Goal: Transaction & Acquisition: Purchase product/service

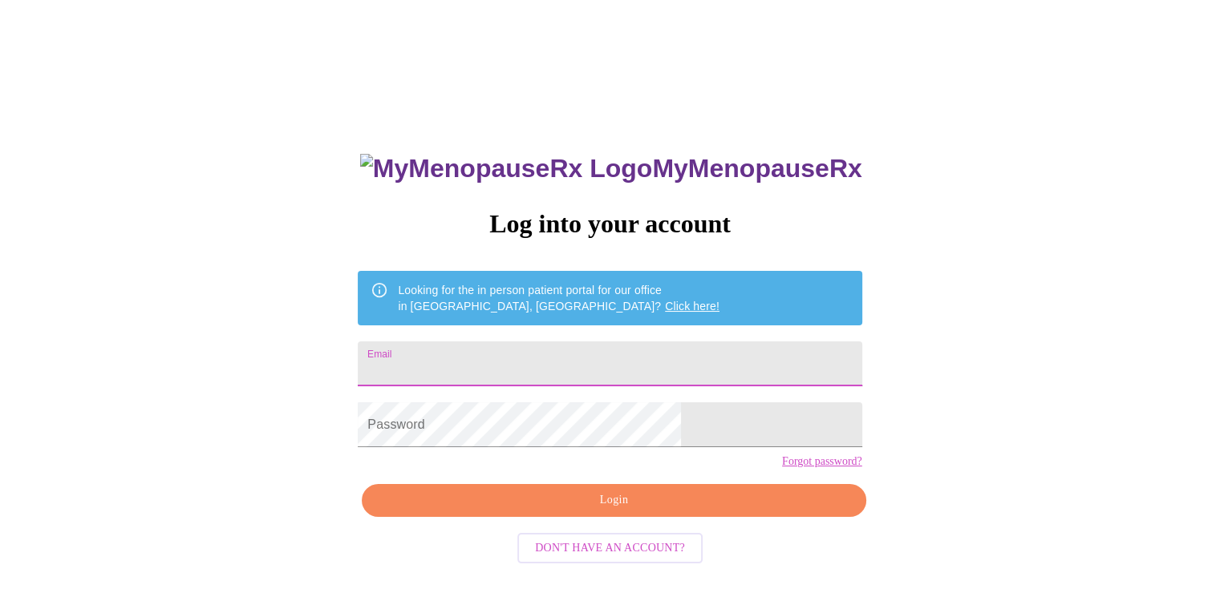
click at [555, 344] on input "Email" at bounding box center [610, 364] width 504 height 45
type input "kellistrable@gmail.com"
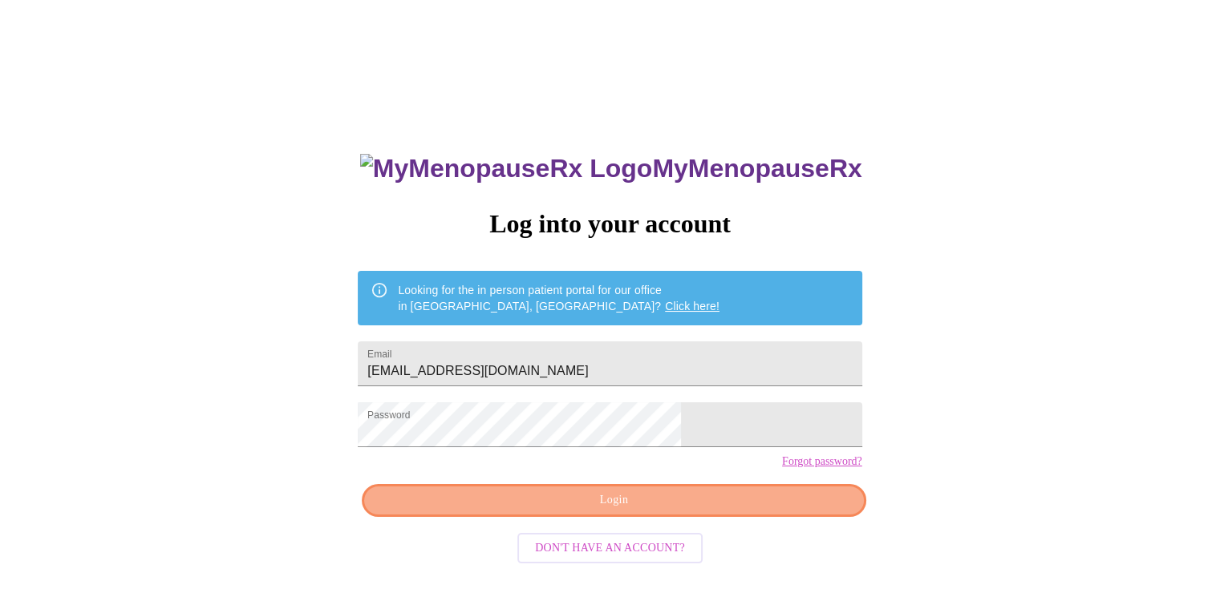
click at [754, 511] on span "Login" at bounding box center [613, 501] width 467 height 20
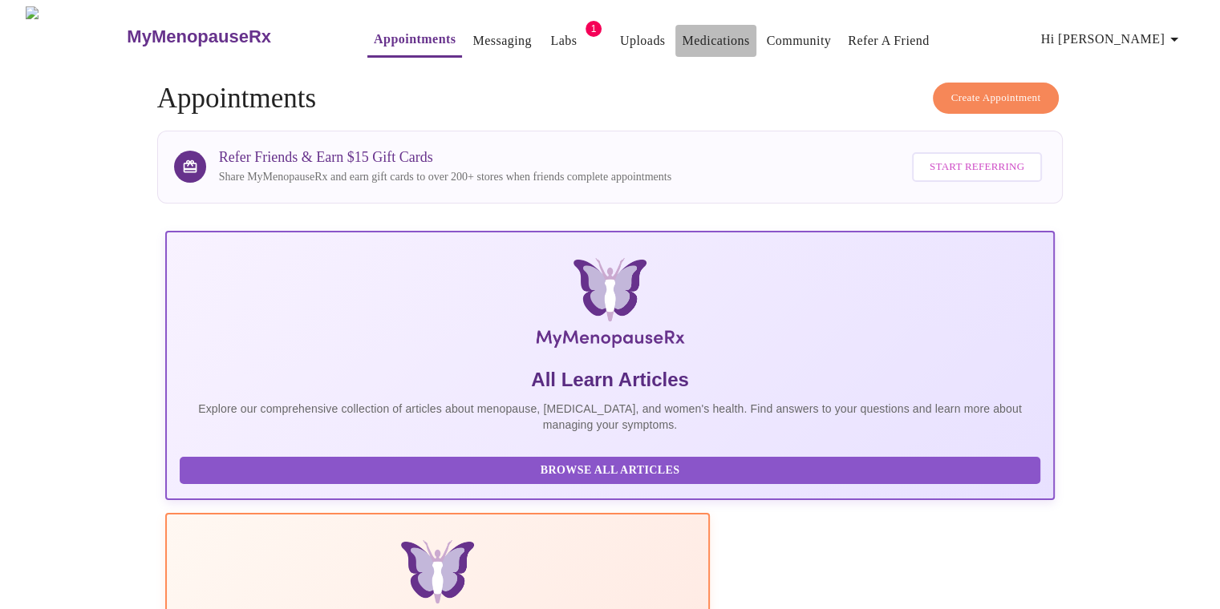
click at [696, 33] on link "Medications" at bounding box center [715, 41] width 67 height 22
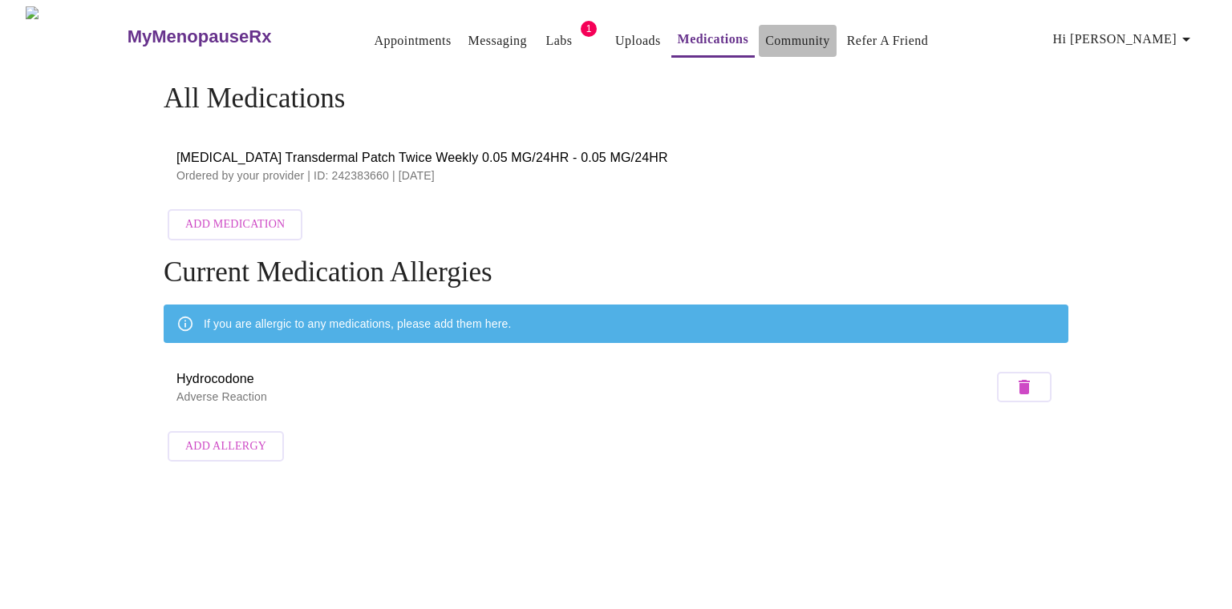
click at [783, 33] on link "Community" at bounding box center [797, 41] width 65 height 22
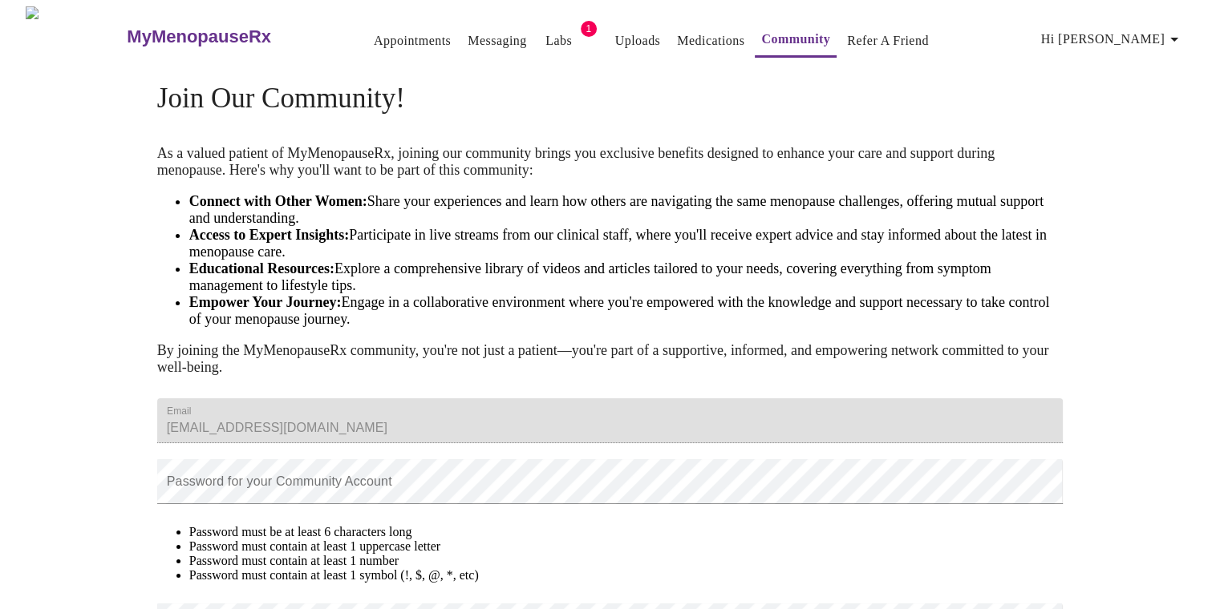
click at [205, 27] on h3 "MyMenopauseRx" at bounding box center [199, 36] width 144 height 21
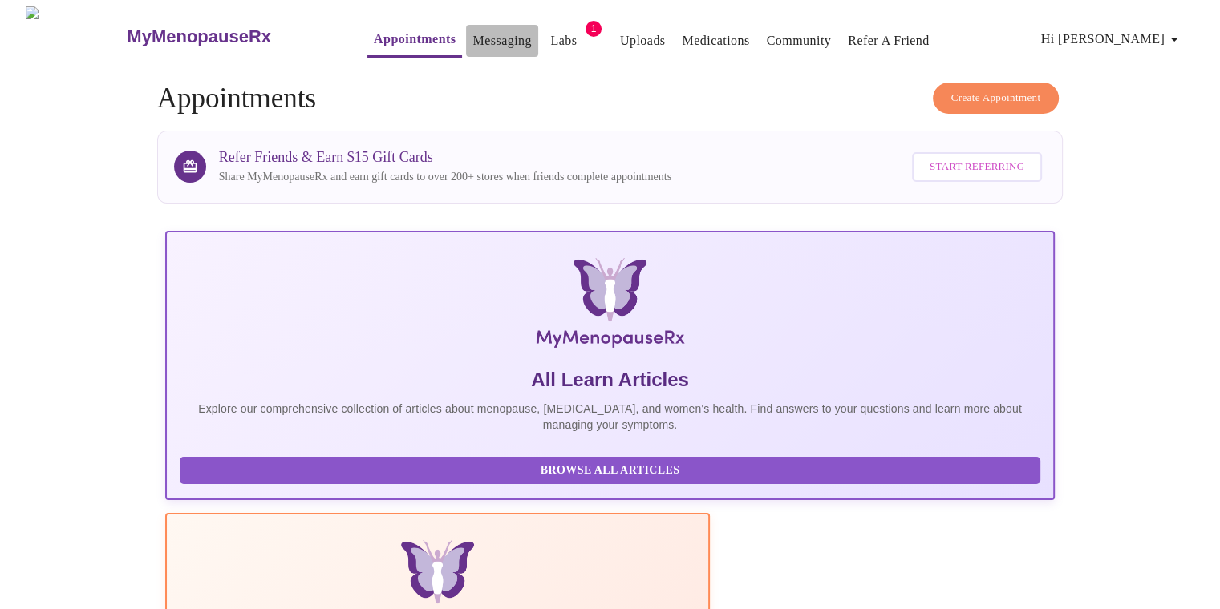
click at [472, 30] on link "Messaging" at bounding box center [501, 41] width 59 height 22
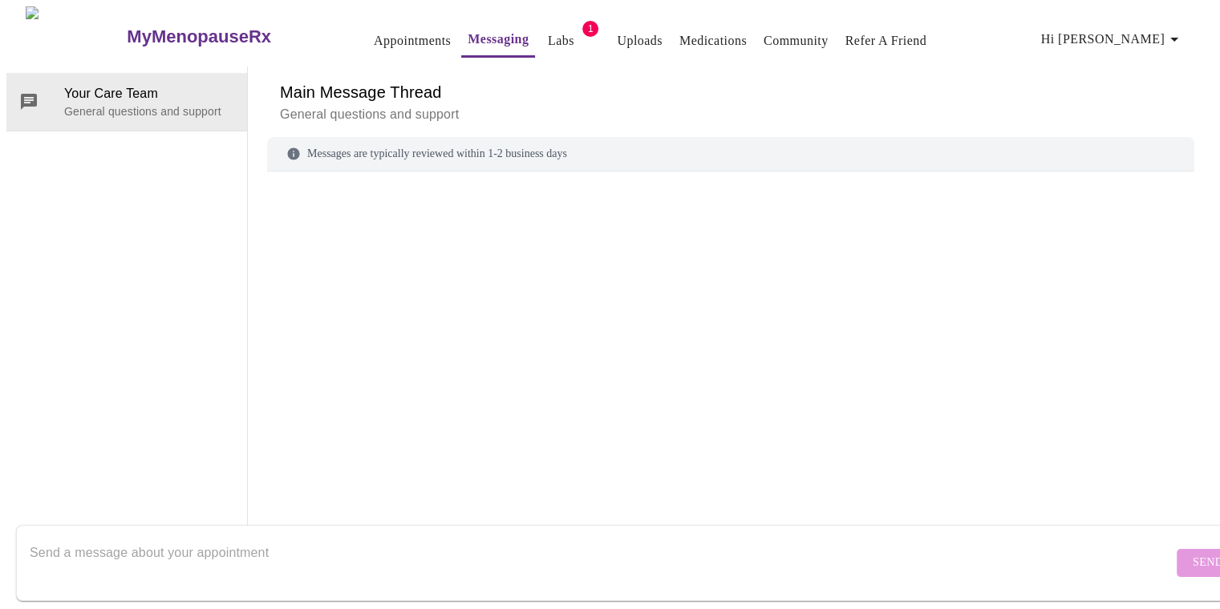
click at [548, 34] on link "Labs" at bounding box center [561, 41] width 26 height 22
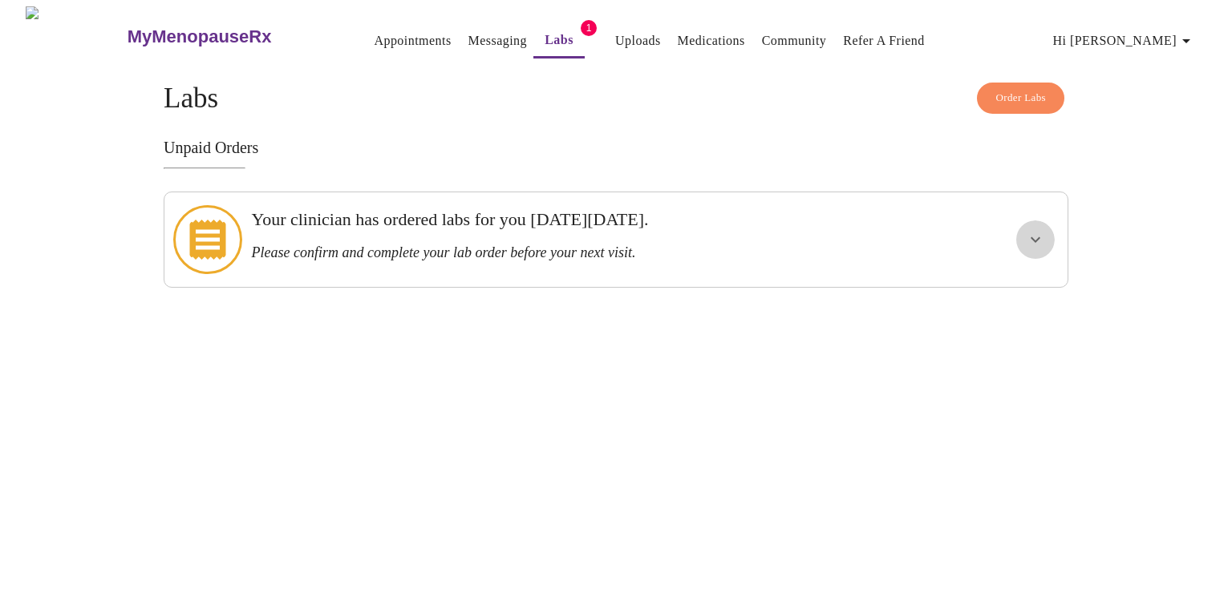
click at [1039, 230] on icon "show more" at bounding box center [1035, 239] width 19 height 19
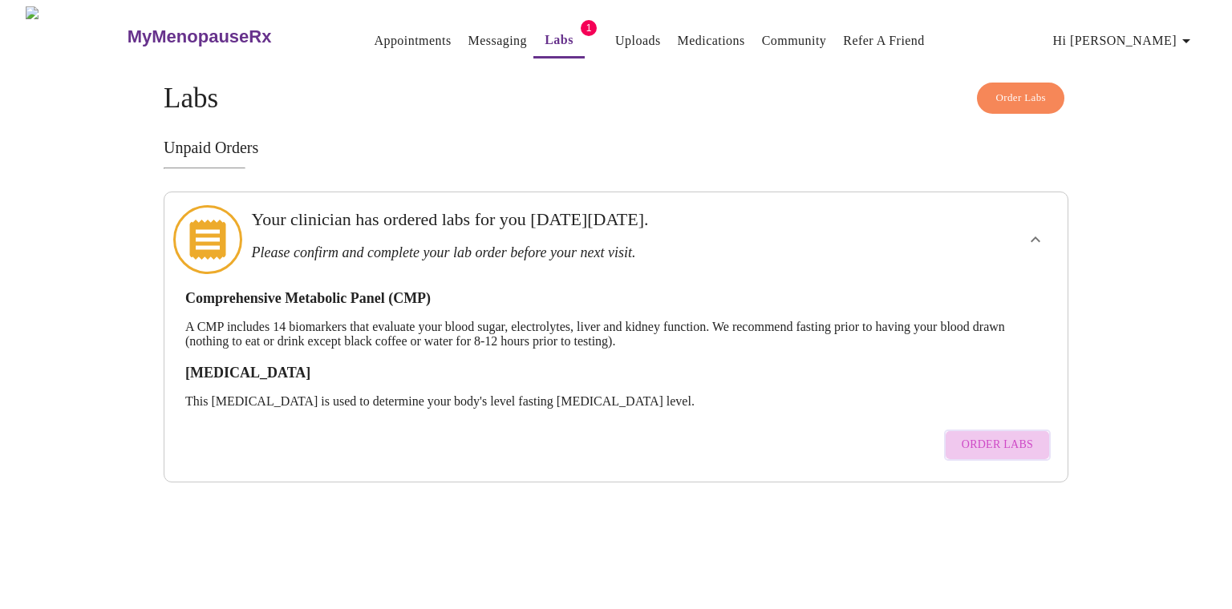
click at [1007, 435] on span "Order Labs" at bounding box center [996, 445] width 71 height 20
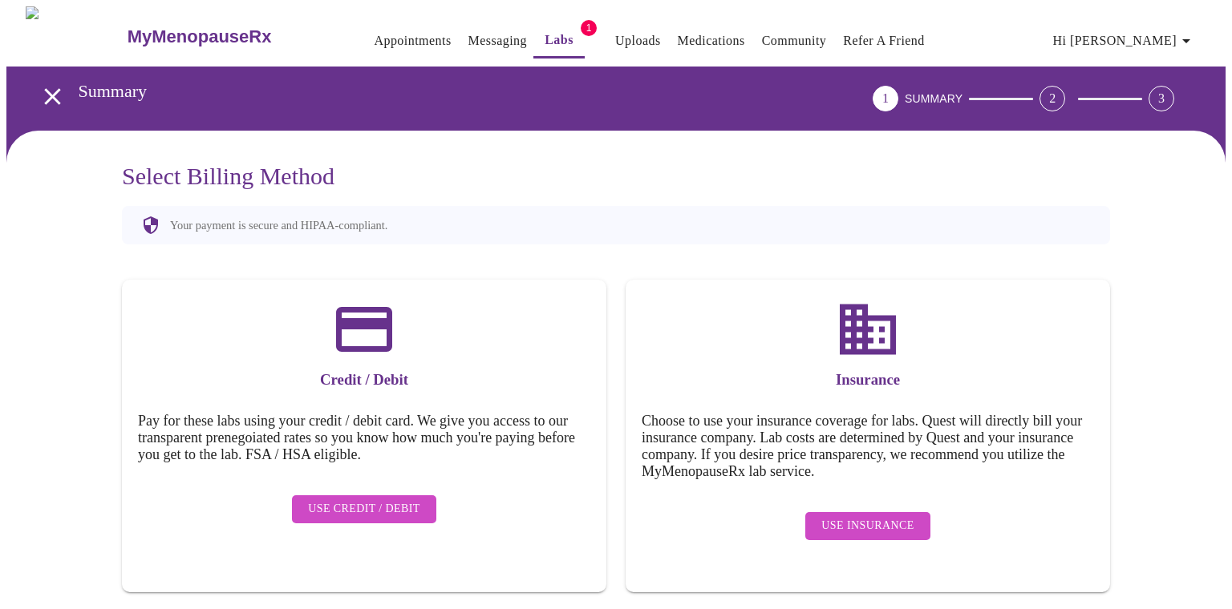
click at [1007, 423] on h5 "Choose to use your insurance coverage for labs. Quest will directly bill your i…" at bounding box center [868, 446] width 452 height 67
drag, startPoint x: 1007, startPoint y: 423, endPoint x: 972, endPoint y: 379, distance: 56.5
click at [972, 379] on h3 "Insurance" at bounding box center [868, 380] width 452 height 18
click at [366, 501] on span "Use Credit / Debit" at bounding box center [364, 510] width 112 height 20
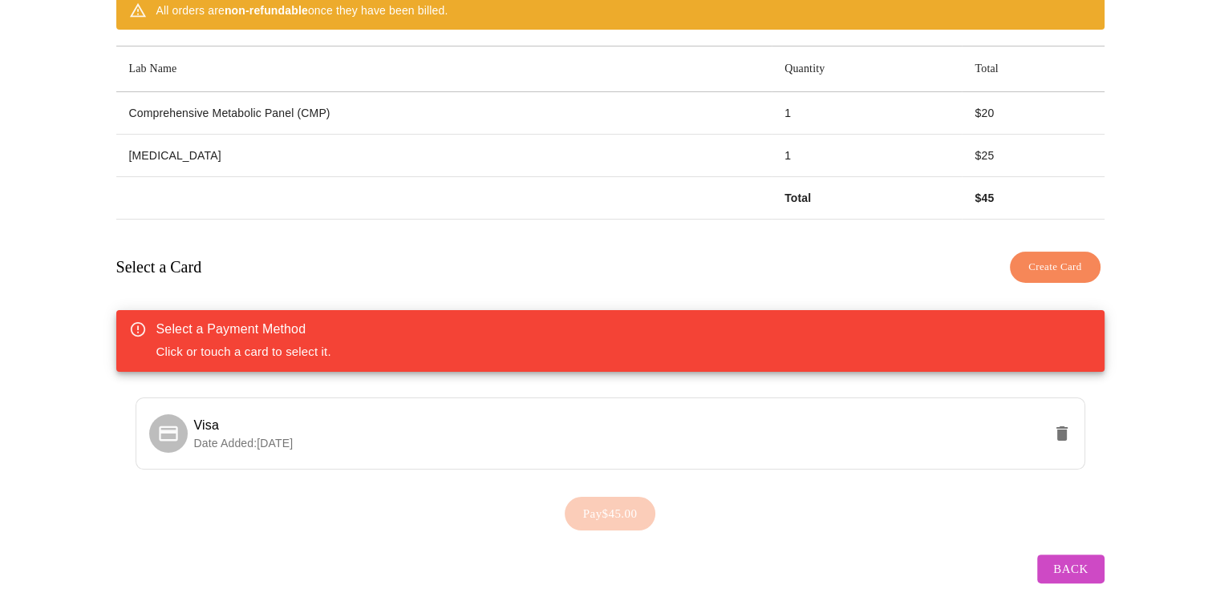
scroll to position [220, 0]
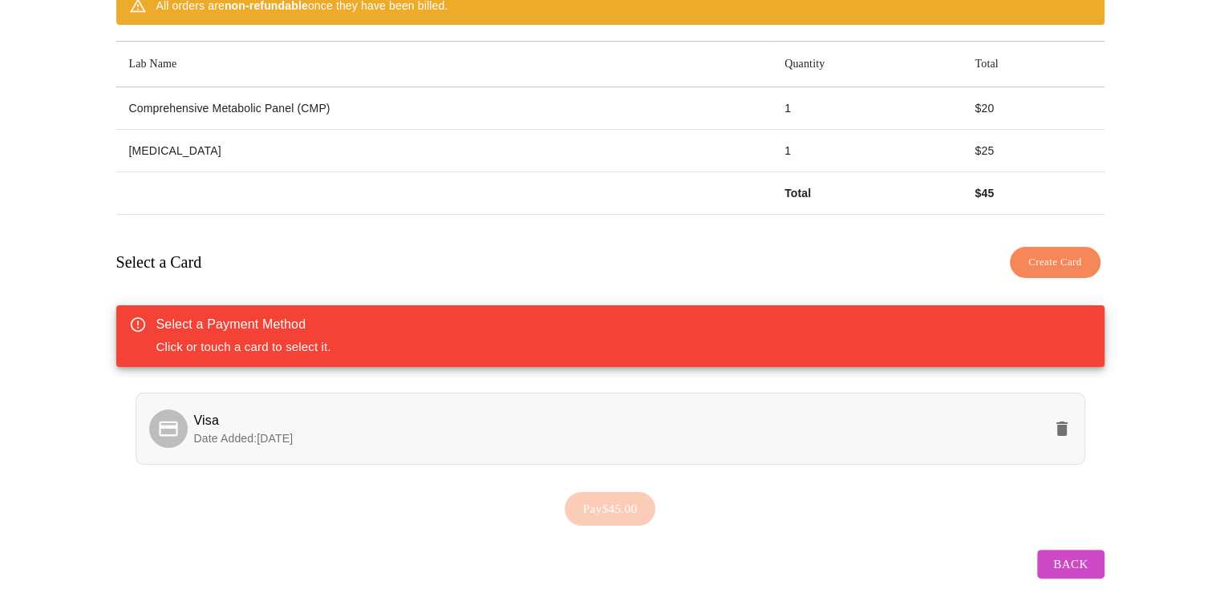
click at [458, 431] on p "Date Added: 09-29-2025" at bounding box center [618, 439] width 848 height 16
click at [257, 432] on span "Date Added: 09-29-2025" at bounding box center [243, 438] width 99 height 13
click at [293, 432] on span "Date Added: 09-29-2025" at bounding box center [243, 438] width 99 height 13
click at [319, 318] on div "Select a Payment Method" at bounding box center [243, 324] width 175 height 19
click at [1062, 253] on span "Create Card" at bounding box center [1055, 262] width 54 height 18
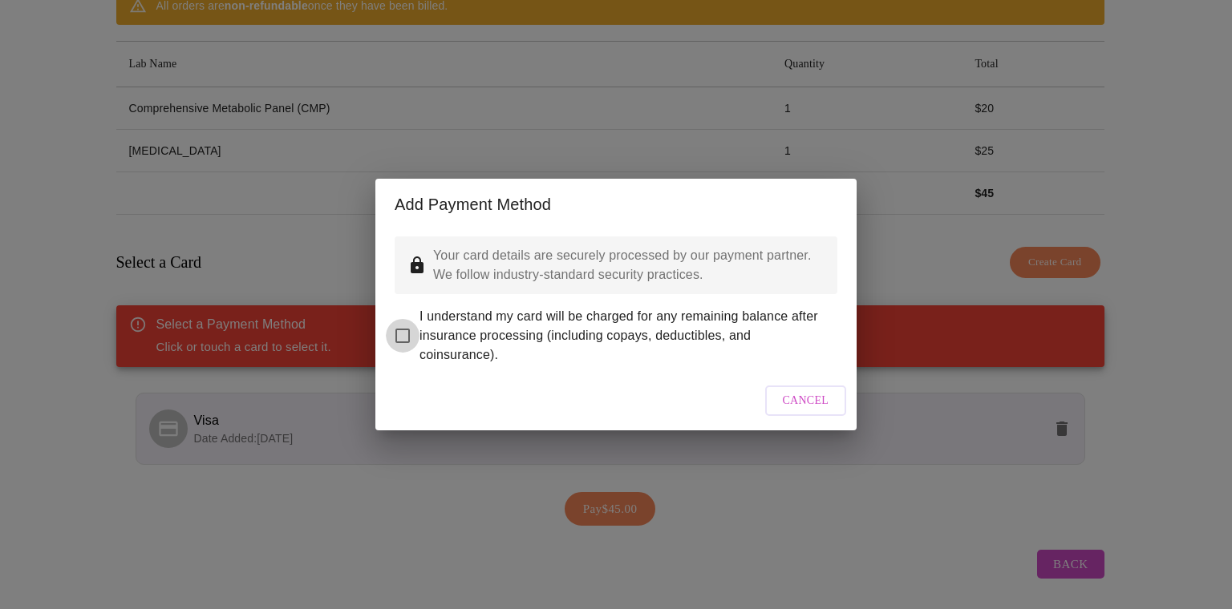
click at [405, 327] on input "I understand my card will be charged for any remaining balance after insurance …" at bounding box center [403, 336] width 34 height 34
checkbox input "true"
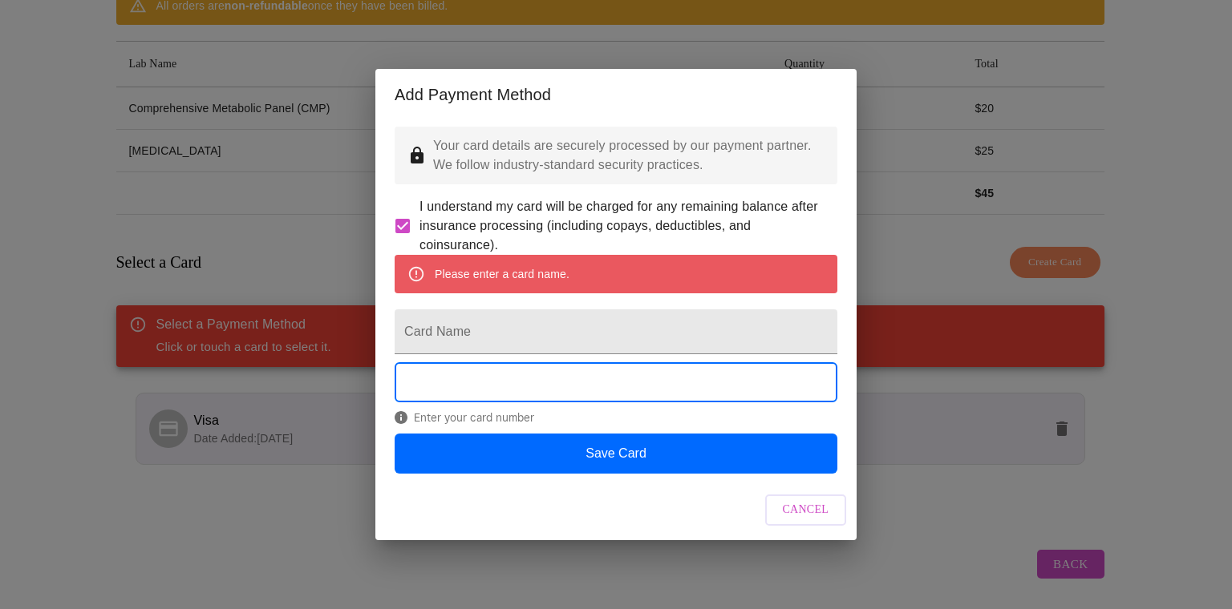
click at [353, 474] on div "Add Payment Method Your card details are securely processed by our payment part…" at bounding box center [616, 304] width 1232 height 609
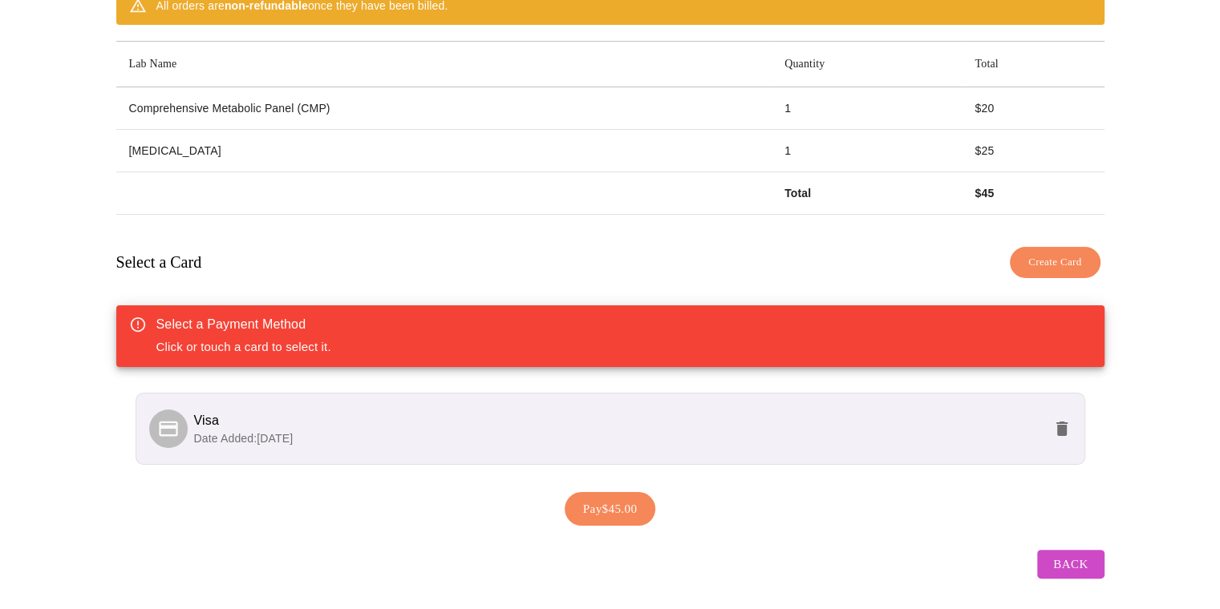
click at [326, 411] on span "Visa" at bounding box center [618, 420] width 848 height 19
click at [180, 414] on div at bounding box center [168, 429] width 38 height 38
click at [583, 499] on span "Pay $45.00" at bounding box center [610, 509] width 55 height 21
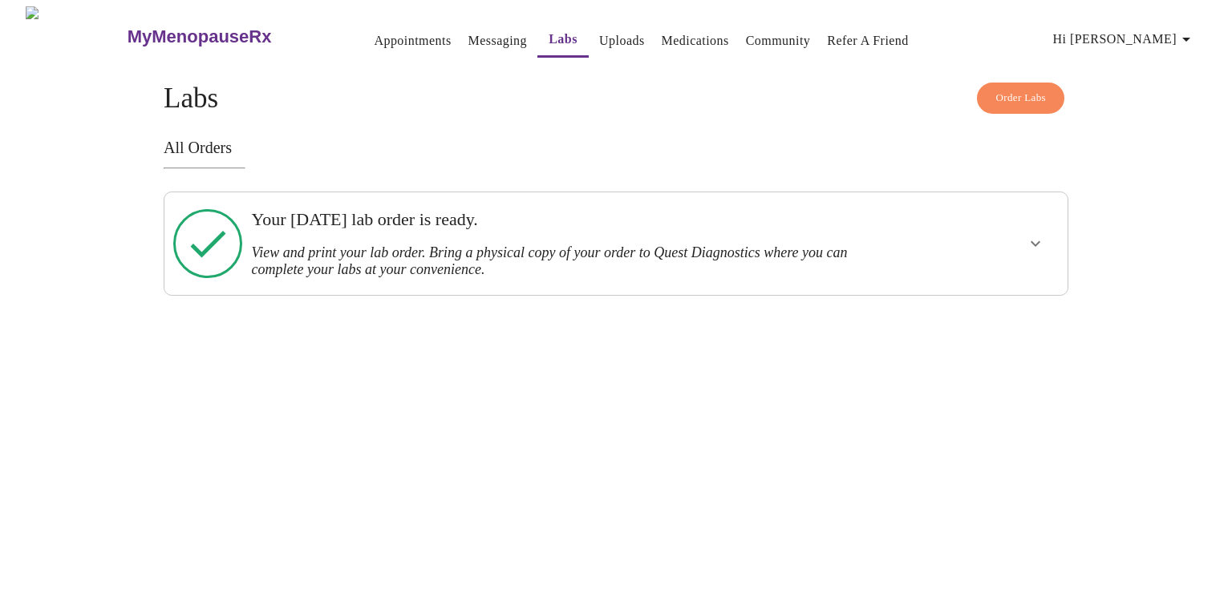
click at [796, 253] on h3 "View and print your lab order. Bring a physical copy of your order to Quest Dia…" at bounding box center [572, 262] width 642 height 34
click at [1034, 245] on icon "show more" at bounding box center [1035, 243] width 19 height 19
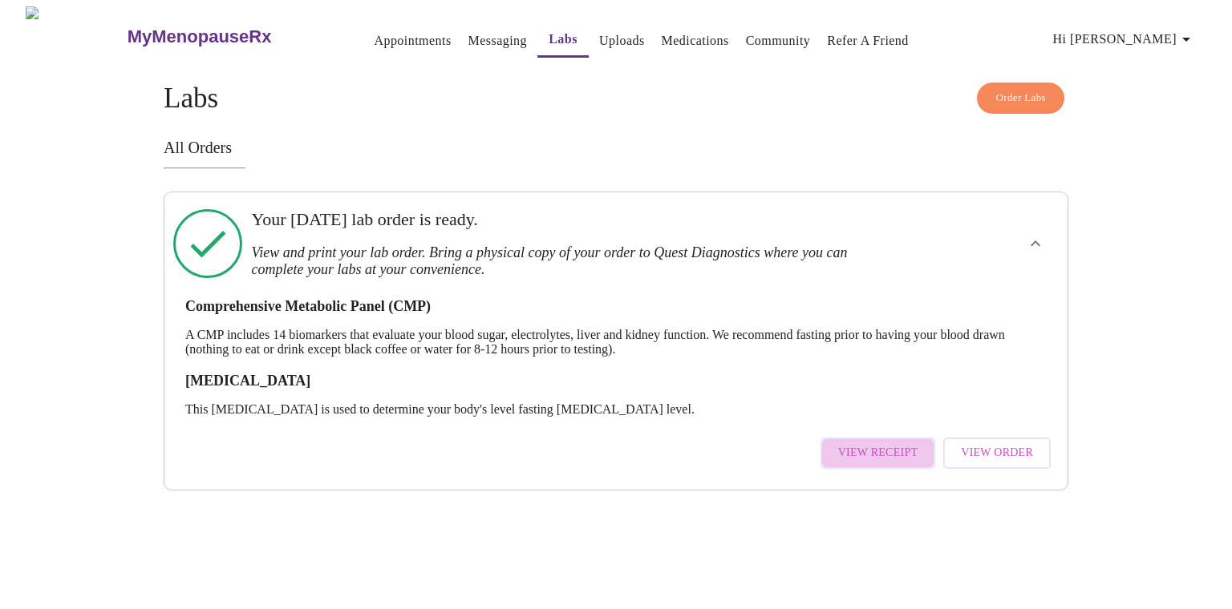
click at [912, 443] on span "View Receipt" at bounding box center [878, 453] width 80 height 20
click at [975, 447] on span "View Order" at bounding box center [997, 453] width 72 height 20
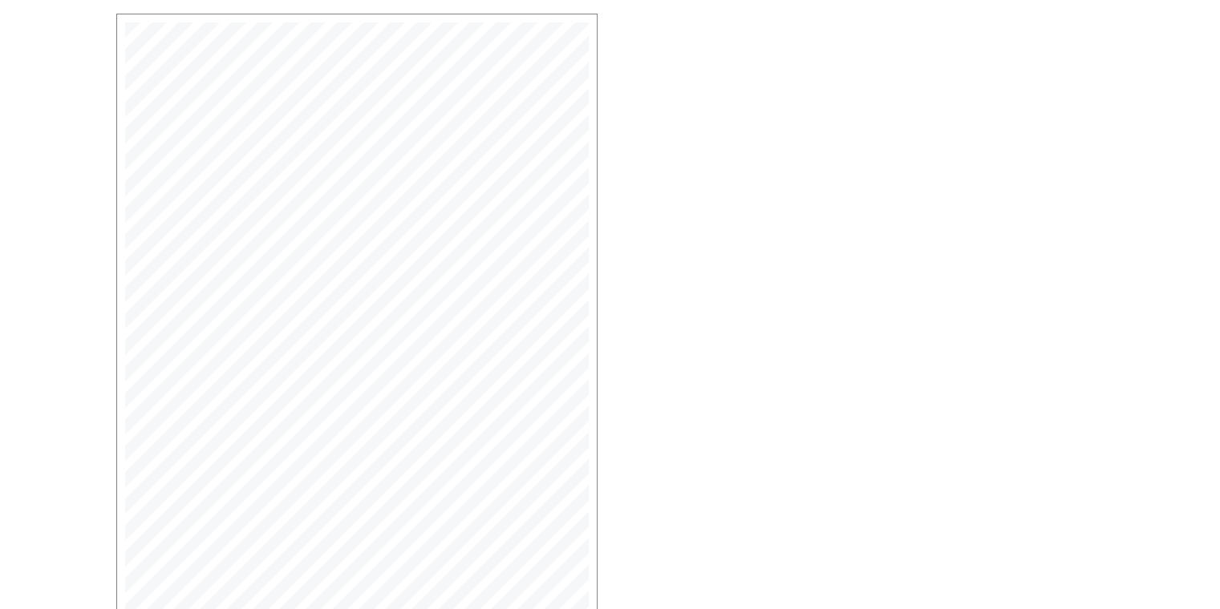
scroll to position [375, 0]
click at [231, 557] on span "Open Larger PDF" at bounding box center [189, 553] width 103 height 20
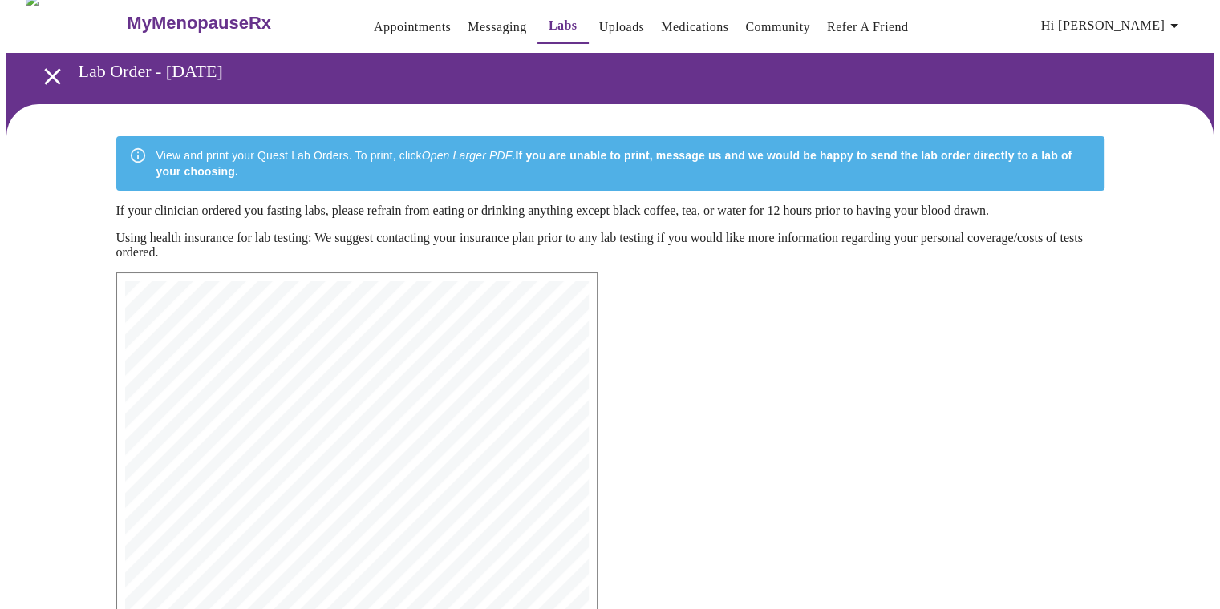
scroll to position [0, 0]
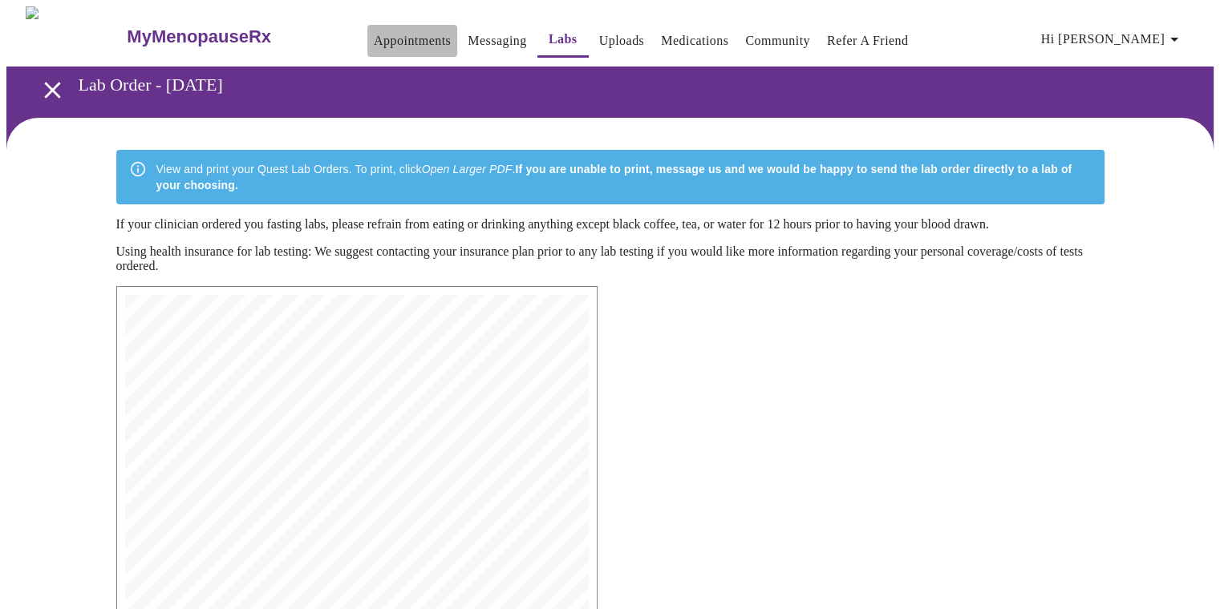
click at [386, 30] on link "Appointments" at bounding box center [412, 41] width 77 height 22
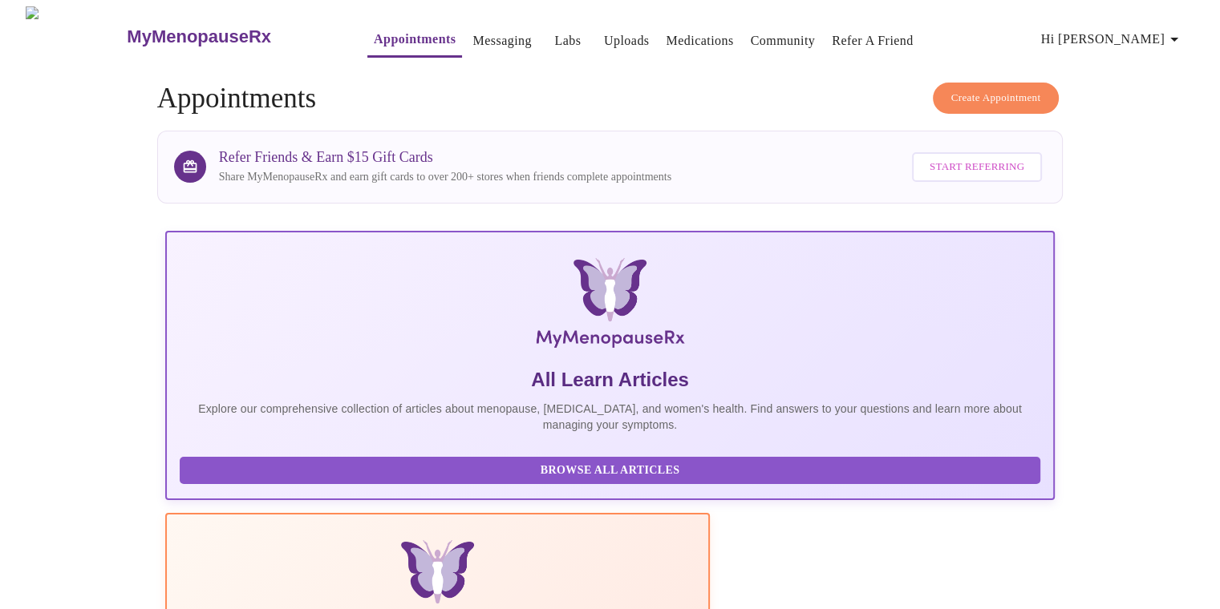
click at [651, 109] on h4 "Create Appointment Appointments" at bounding box center [610, 99] width 906 height 32
